Goal: Find specific page/section: Find specific page/section

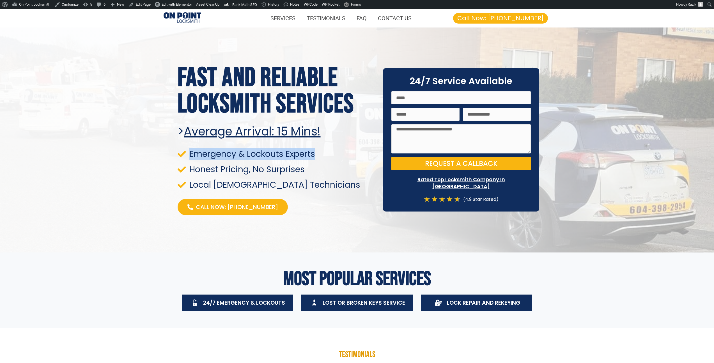
drag, startPoint x: 323, startPoint y: 154, endPoint x: 189, endPoint y: 153, distance: 134.4
click at [189, 153] on li "Emergency & Lockouts Experts" at bounding box center [277, 156] width 199 height 12
copy span "Emergency & Lockouts Experts"
click at [279, 185] on span "Local [DEMOGRAPHIC_DATA] Technicians" at bounding box center [274, 185] width 172 height 8
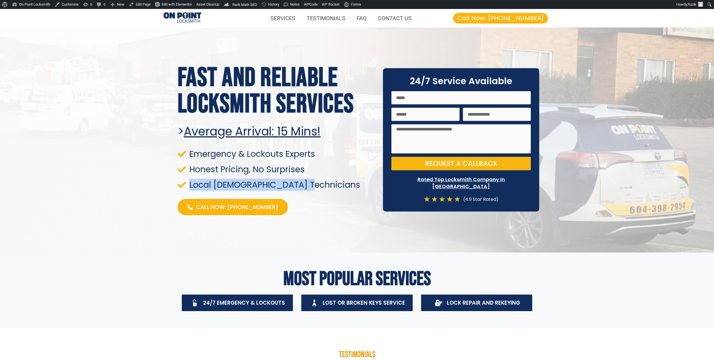
drag, startPoint x: 279, startPoint y: 185, endPoint x: 206, endPoint y: 183, distance: 73.2
click at [206, 183] on span "Local [DEMOGRAPHIC_DATA] Technicians" at bounding box center [274, 185] width 172 height 8
click at [464, 181] on p "Rated Top Locksmith Company In [GEOGRAPHIC_DATA]" at bounding box center [460, 183] width 139 height 14
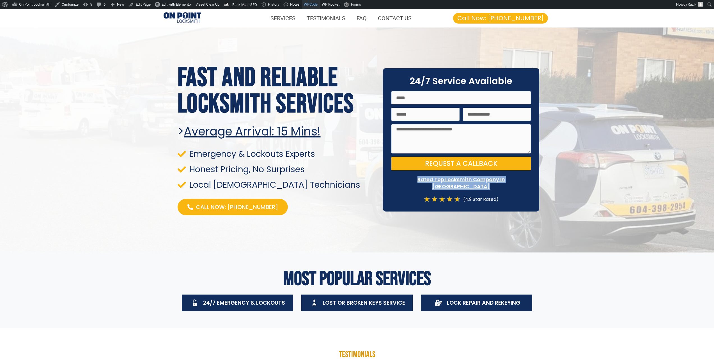
copy div "Rated Top Locksmith Company In [GEOGRAPHIC_DATA]"
